Goal: Communication & Community: Share content

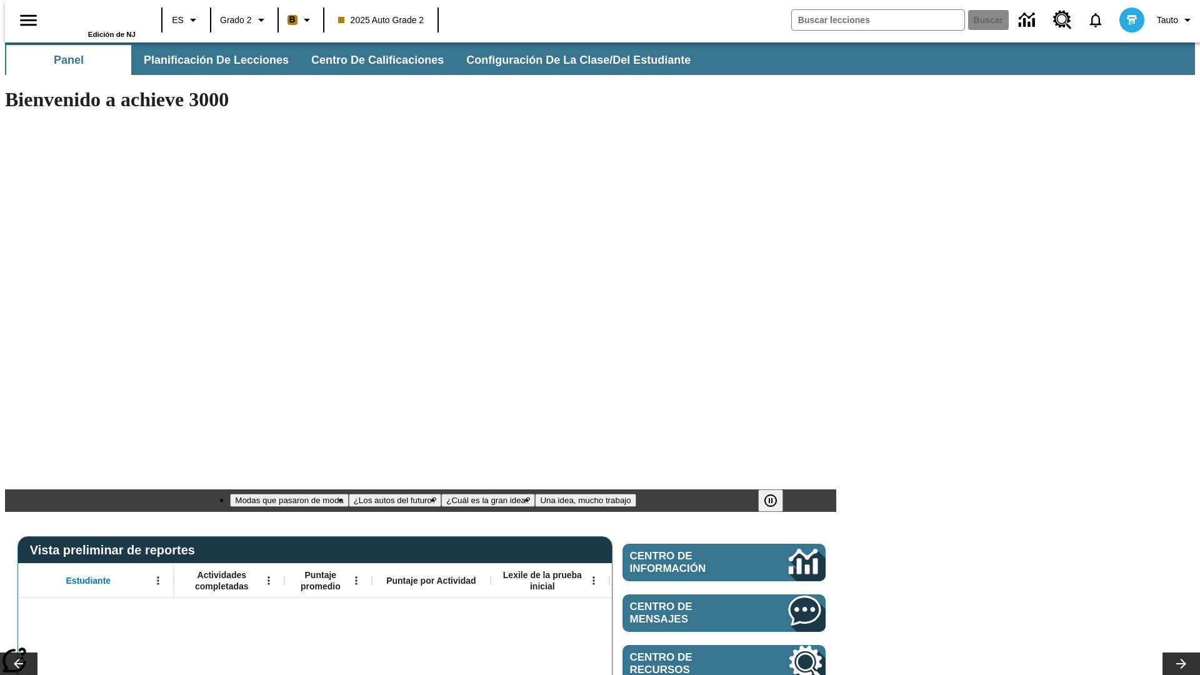
type input "-1"
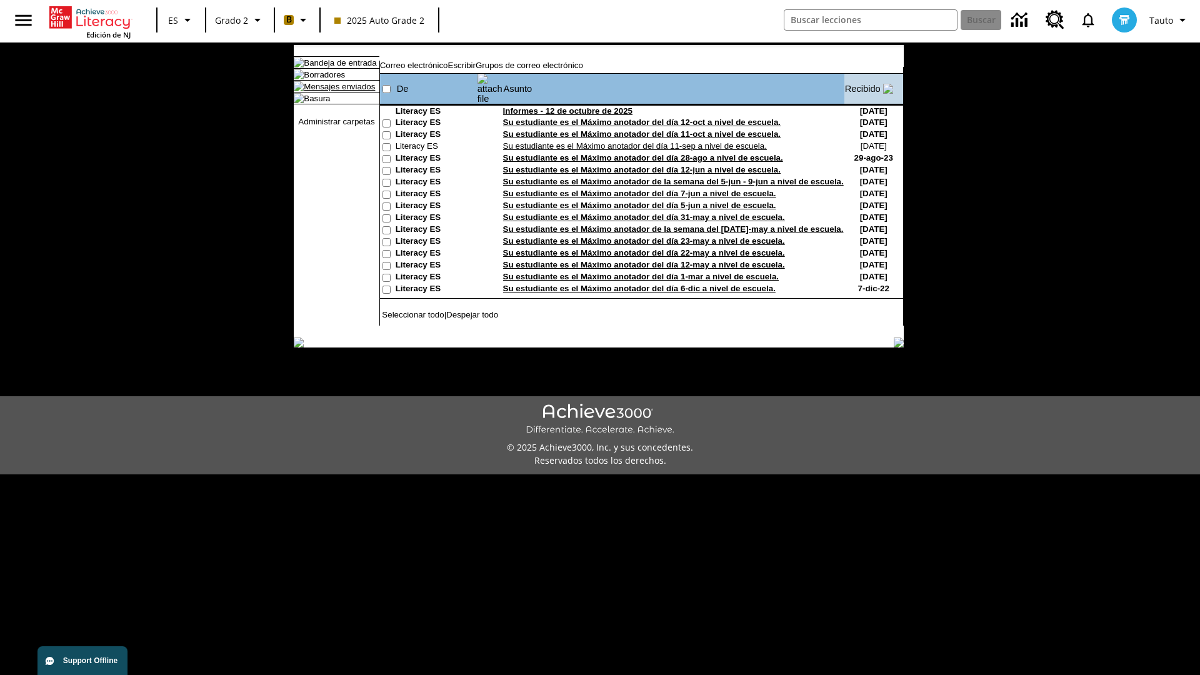
click at [333, 91] on link "Mensajes enviados" at bounding box center [339, 86] width 71 height 9
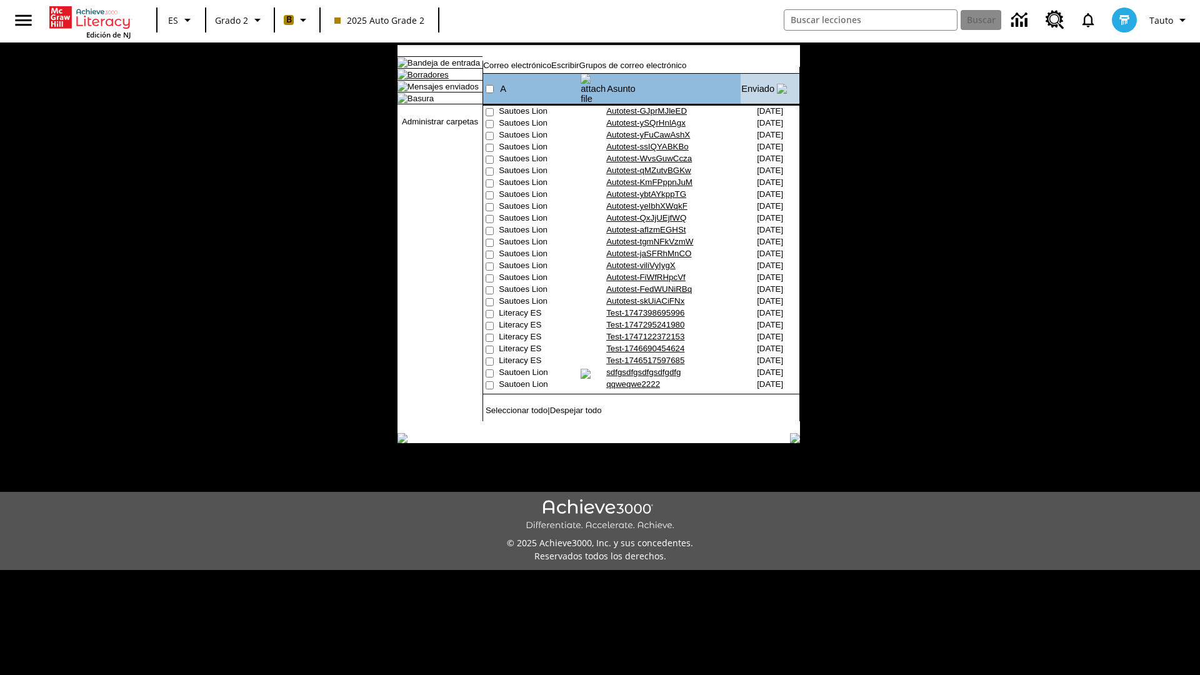
click at [418, 79] on link "Borradores" at bounding box center [428, 74] width 41 height 9
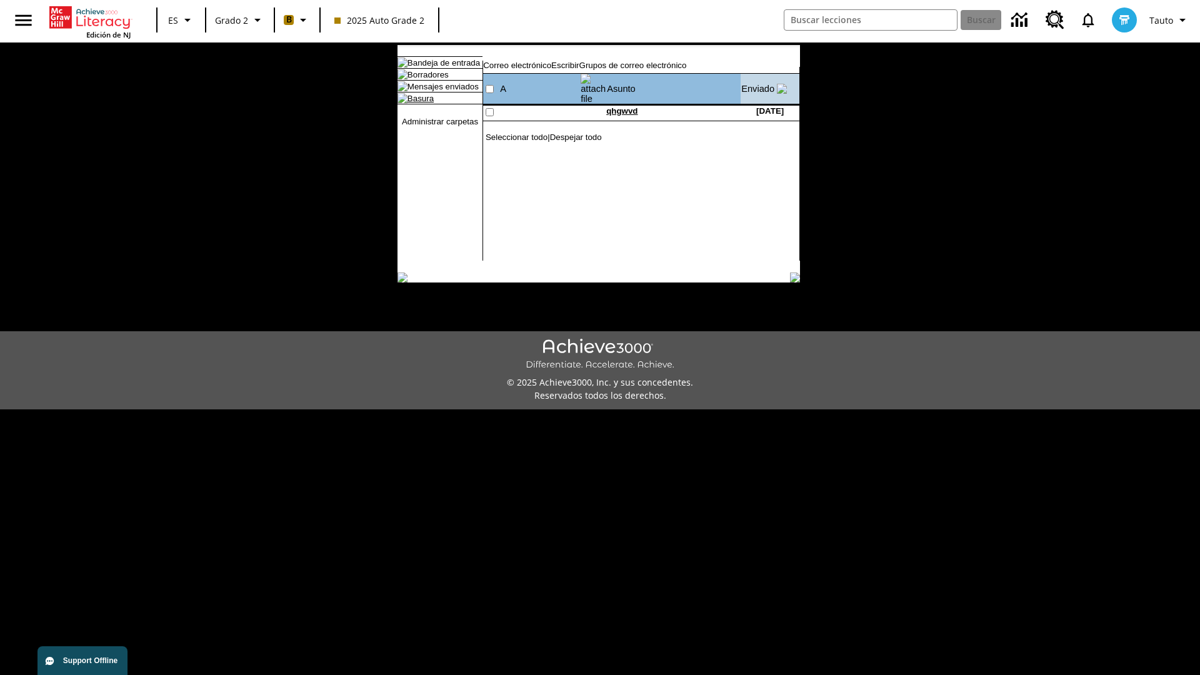
click at [410, 103] on link "Basura" at bounding box center [421, 98] width 26 height 9
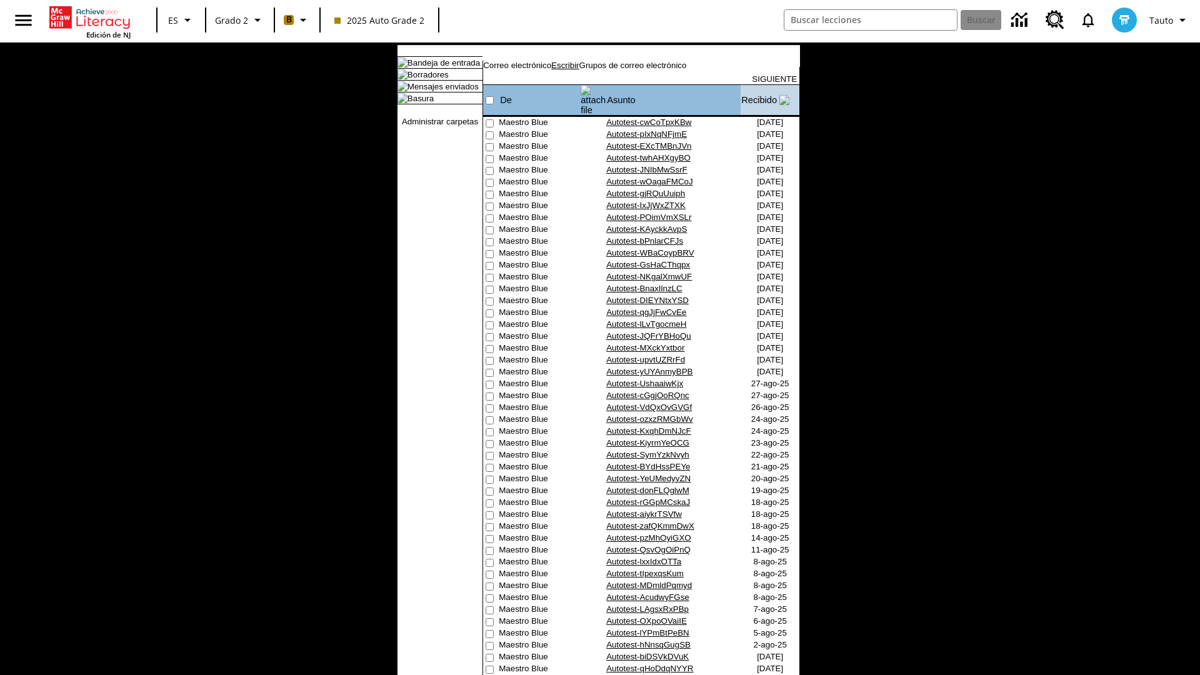
click at [579, 70] on link "Escribir" at bounding box center [565, 65] width 28 height 9
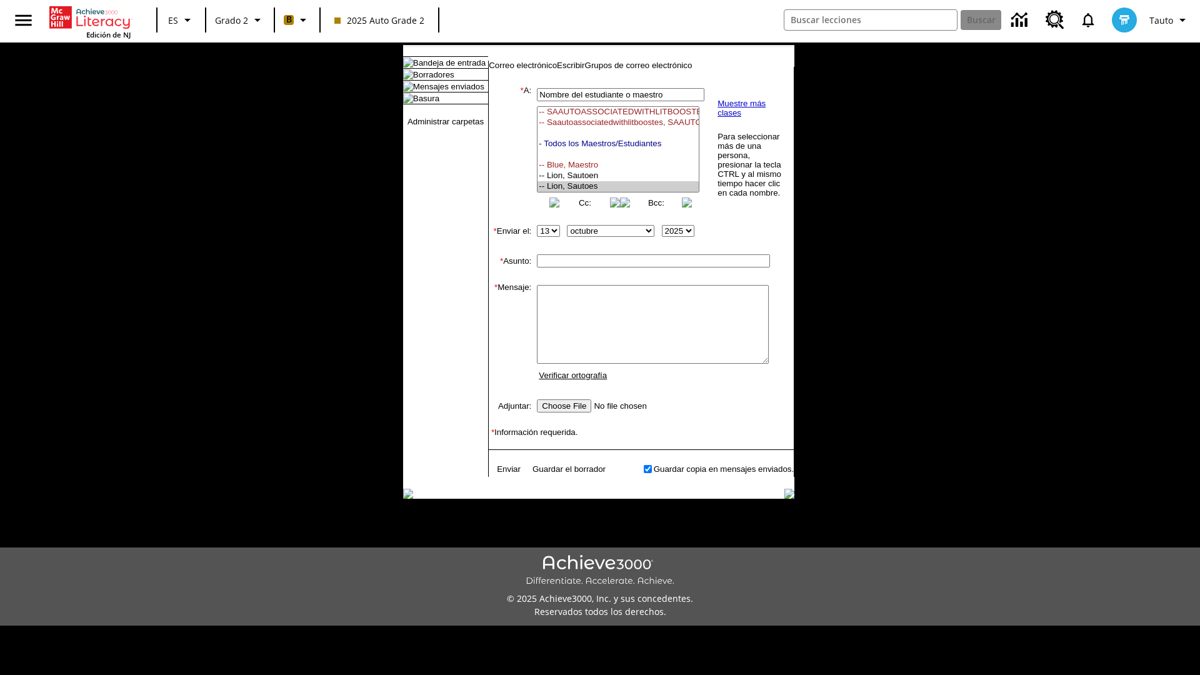
select select "U,21437111,1"
type input "Autotest-arjhDUUqQL"
type textarea "email body message"
click at [503, 474] on link "Enviar" at bounding box center [509, 468] width 24 height 9
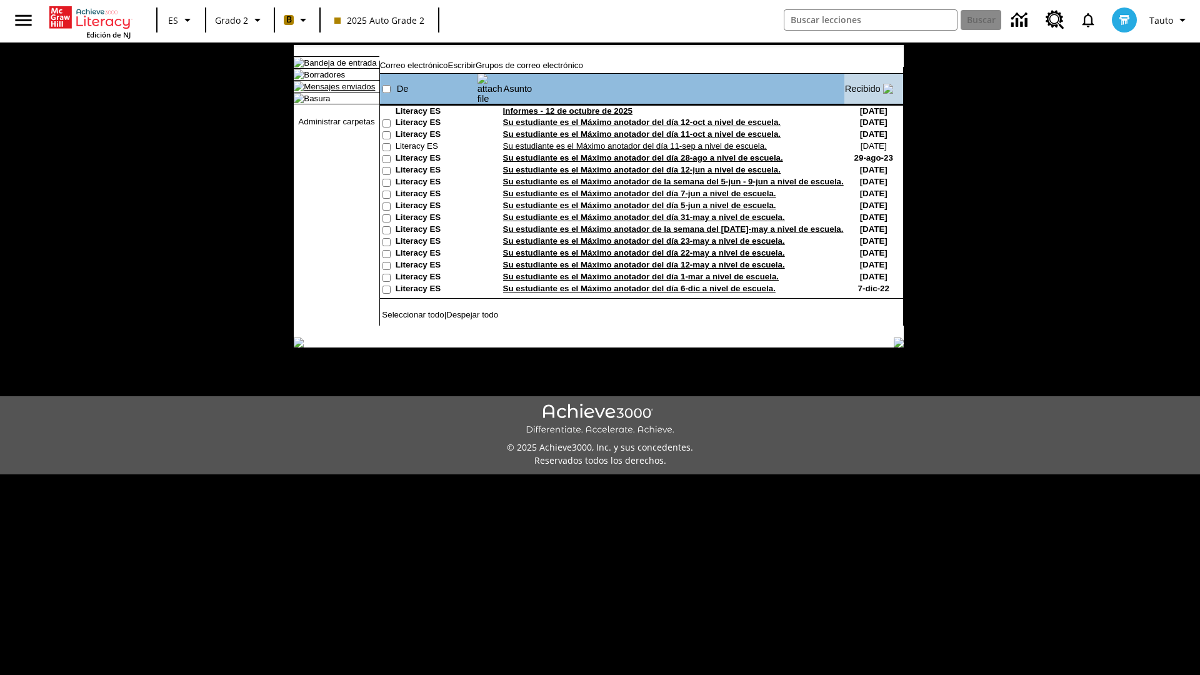
click at [333, 91] on link "Mensajes enviados" at bounding box center [339, 86] width 71 height 9
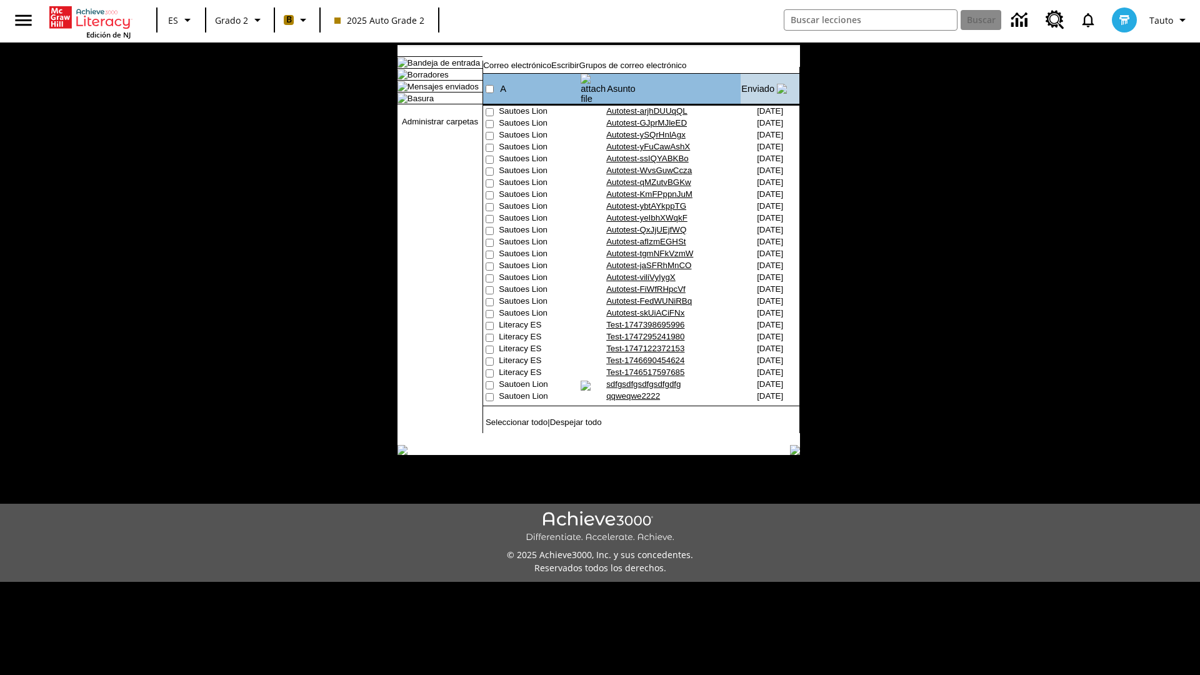
click at [488, 108] on input"] "checkbox" at bounding box center [490, 112] width 8 height 8
checkbox input"] "true"
